Goal: Entertainment & Leisure: Consume media (video, audio)

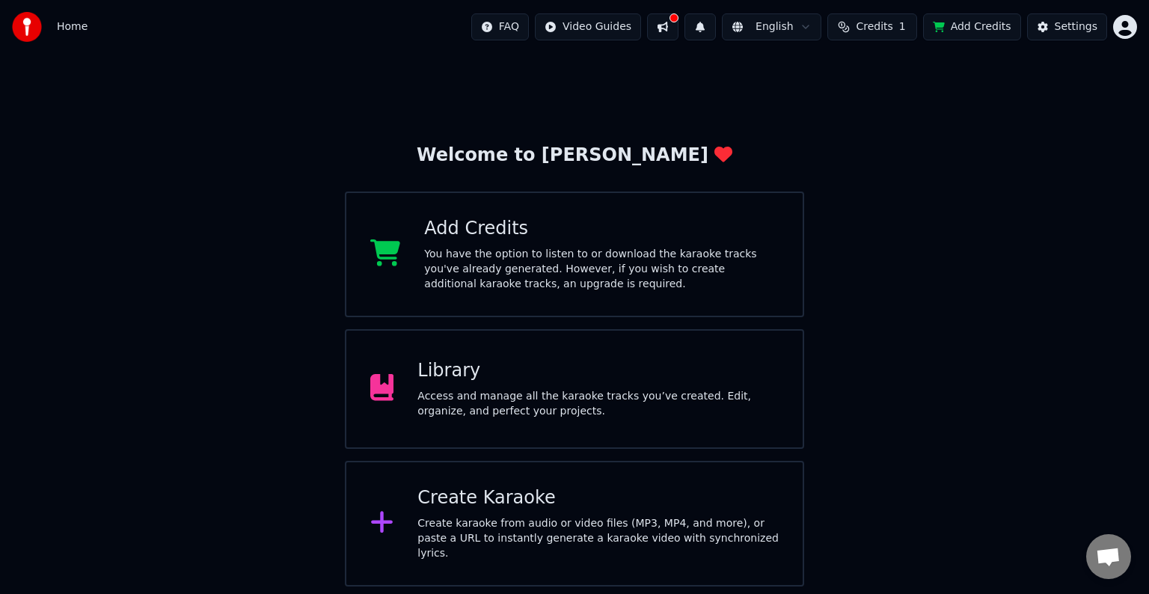
click at [679, 22] on button at bounding box center [662, 26] width 31 height 27
click at [679, 33] on button at bounding box center [662, 26] width 31 height 27
click at [682, 33] on div "FAQ Video Guides English Credits 1 Add Credits Settings" at bounding box center [792, 26] width 666 height 27
click at [906, 25] on span "1" at bounding box center [902, 26] width 7 height 15
click at [883, 144] on button "Refresh" at bounding box center [882, 139] width 77 height 27
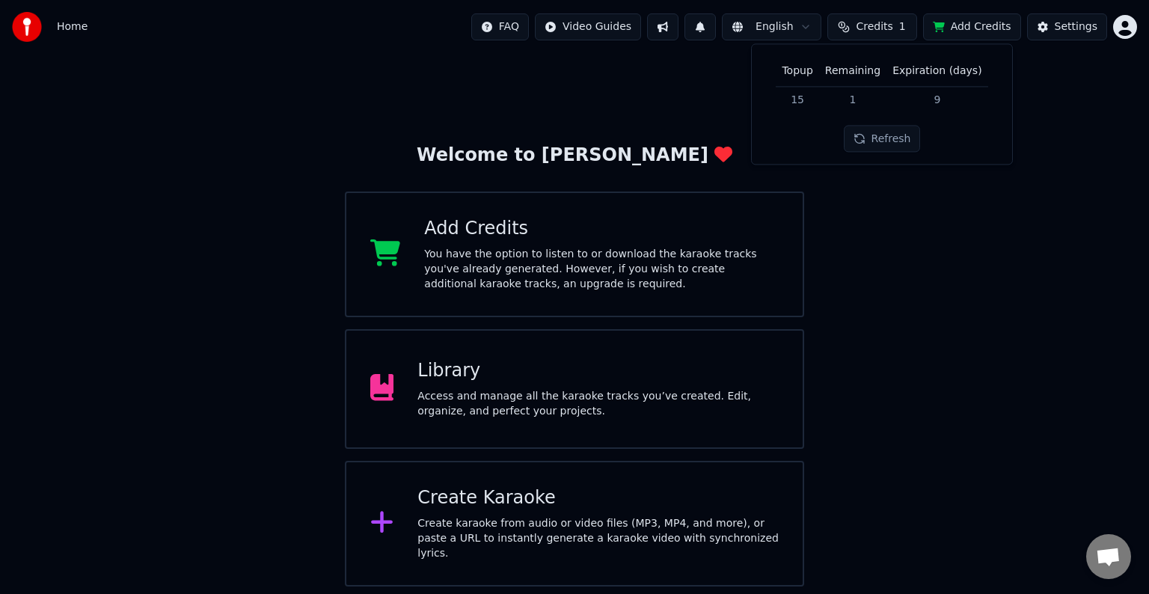
click at [907, 230] on div "Welcome to Youka Add Credits You have the option to listen to or download the k…" at bounding box center [574, 320] width 1149 height 533
click at [768, 445] on div "Library Access and manage all the karaoke tracks you’ve created. Edit, organize…" at bounding box center [574, 389] width 459 height 120
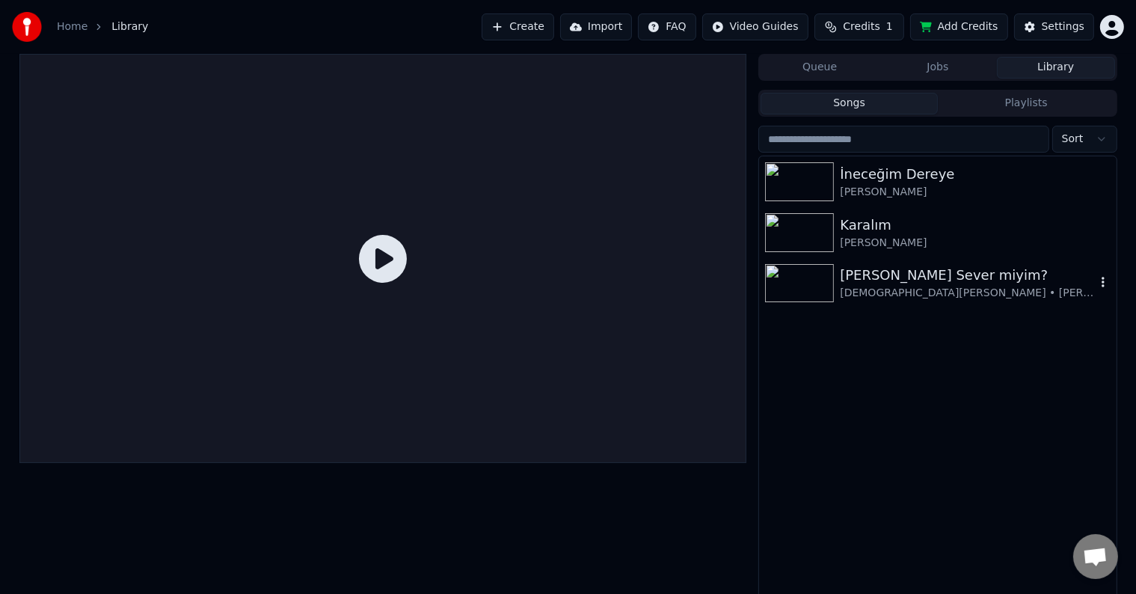
click at [780, 297] on img at bounding box center [799, 283] width 69 height 39
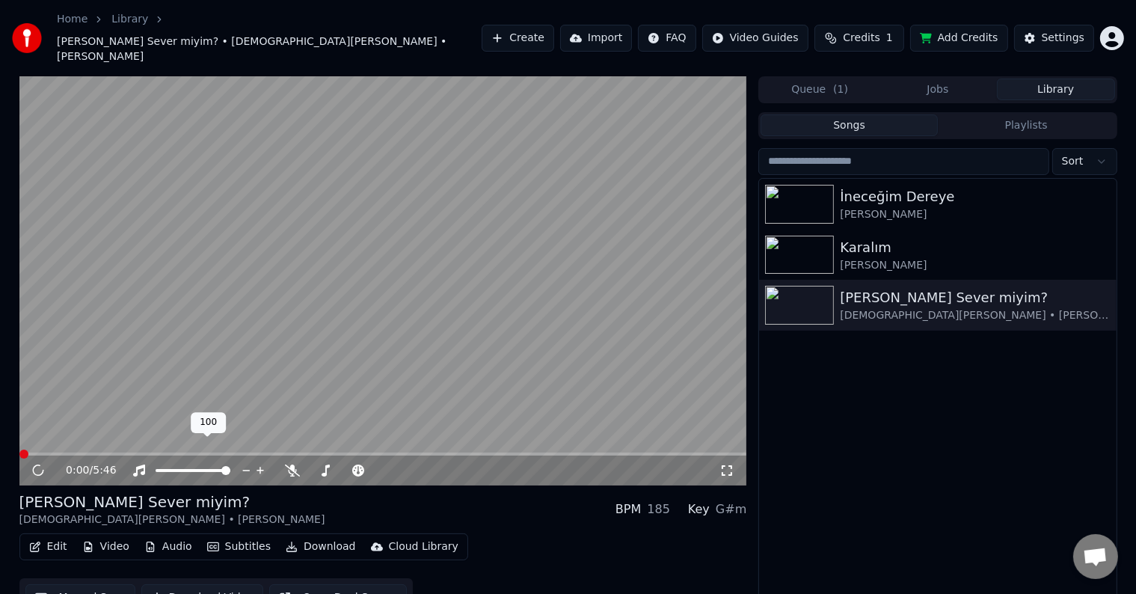
drag, startPoint x: 174, startPoint y: 450, endPoint x: 144, endPoint y: 446, distance: 30.3
click at [144, 463] on div at bounding box center [199, 470] width 135 height 15
click at [147, 461] on div "0:00 / 5:46" at bounding box center [383, 471] width 728 height 30
click at [162, 463] on div at bounding box center [207, 470] width 120 height 15
click at [162, 469] on span at bounding box center [193, 470] width 75 height 3
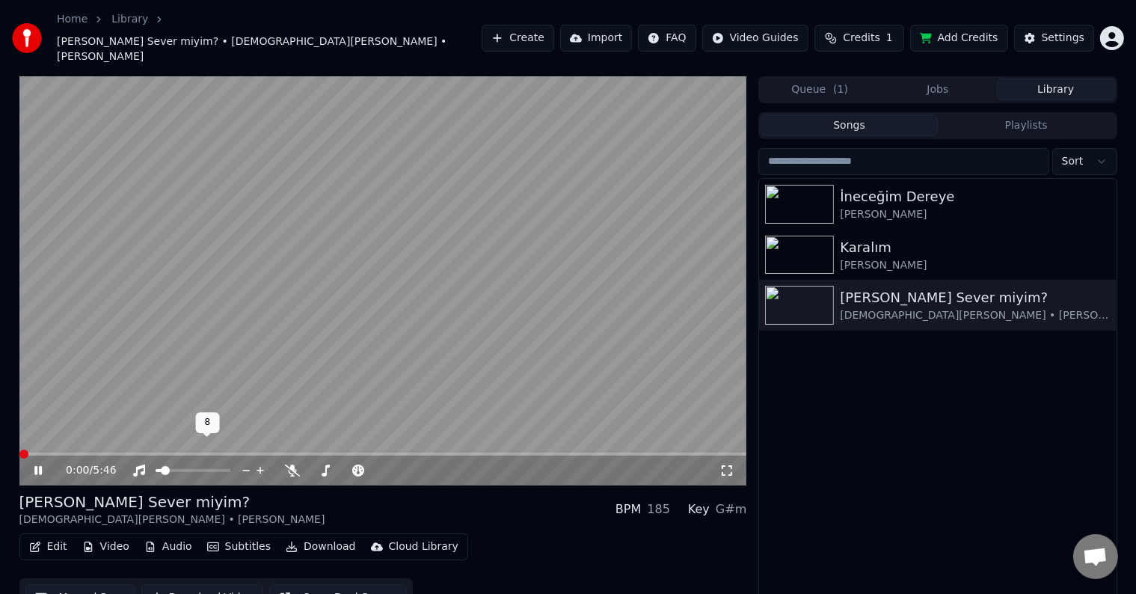
click at [161, 466] on span at bounding box center [165, 470] width 9 height 9
click at [159, 466] on span at bounding box center [163, 470] width 9 height 9
click at [397, 466] on span at bounding box center [395, 470] width 9 height 9
click at [339, 466] on span at bounding box center [334, 470] width 9 height 9
click at [107, 428] on video at bounding box center [383, 280] width 728 height 409
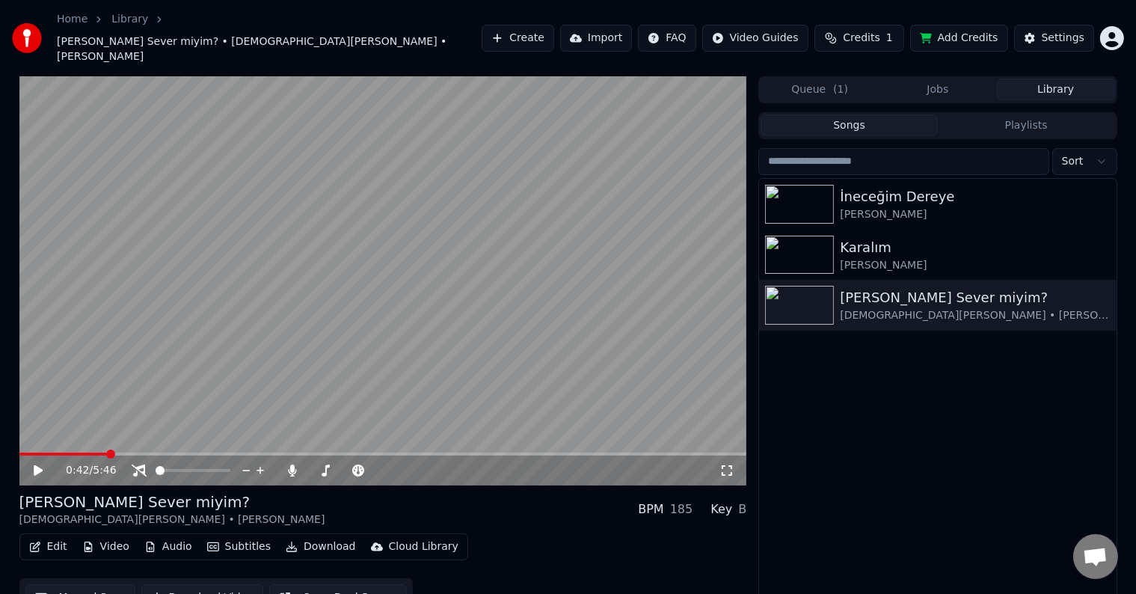
click at [108, 453] on span at bounding box center [63, 454] width 88 height 3
click at [312, 384] on video at bounding box center [383, 280] width 728 height 409
click at [346, 466] on span at bounding box center [344, 470] width 9 height 9
drag, startPoint x: 920, startPoint y: 407, endPoint x: 906, endPoint y: 417, distance: 17.2
click at [921, 408] on div "İneceğim [PERSON_NAME] Karalım [PERSON_NAME] Ben Seni Sever miyim? [DEMOGRAPHIC…" at bounding box center [937, 401] width 357 height 444
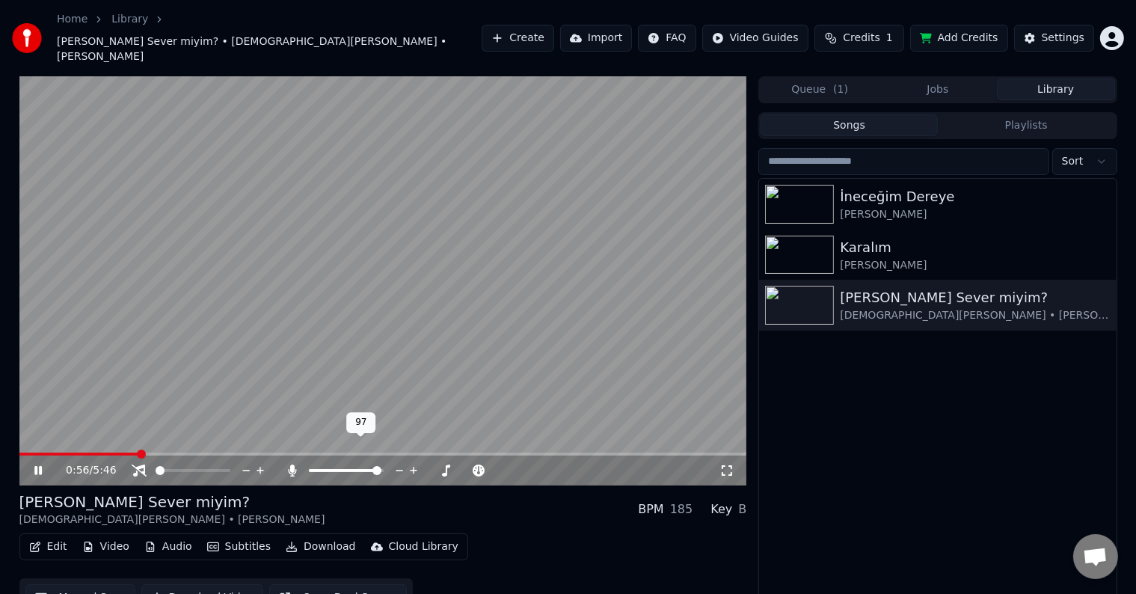
click at [382, 466] on span at bounding box center [377, 470] width 9 height 9
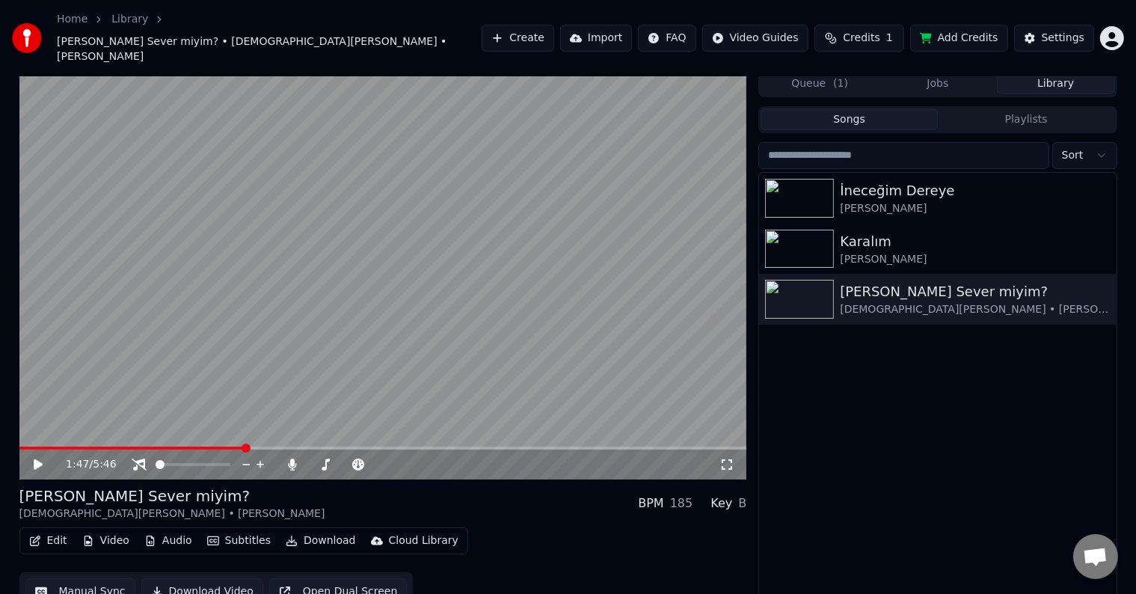
scroll to position [7, 0]
